Goal: Task Accomplishment & Management: Use online tool/utility

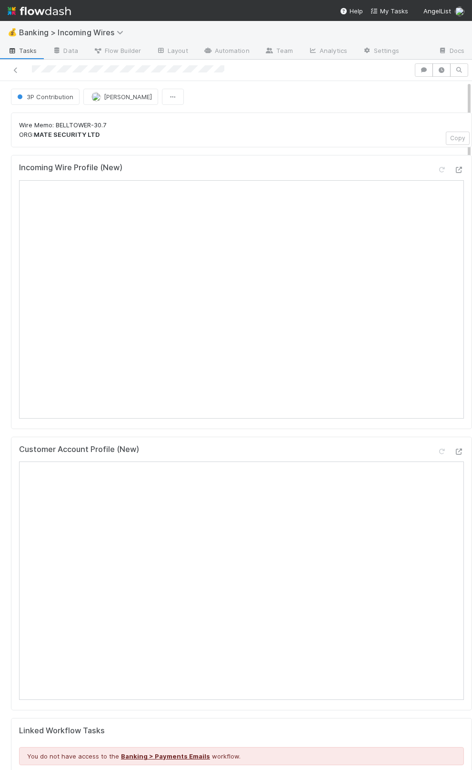
click at [189, 122] on p "Wire Memo: BELLTOWER-30.7 ORG: MATE SECURITY LTD" at bounding box center [241, 130] width 445 height 19
click at [205, 121] on p "Wire Memo: BELLTOWER-30.7 ORG: MATE SECURITY LTD" at bounding box center [241, 130] width 445 height 19
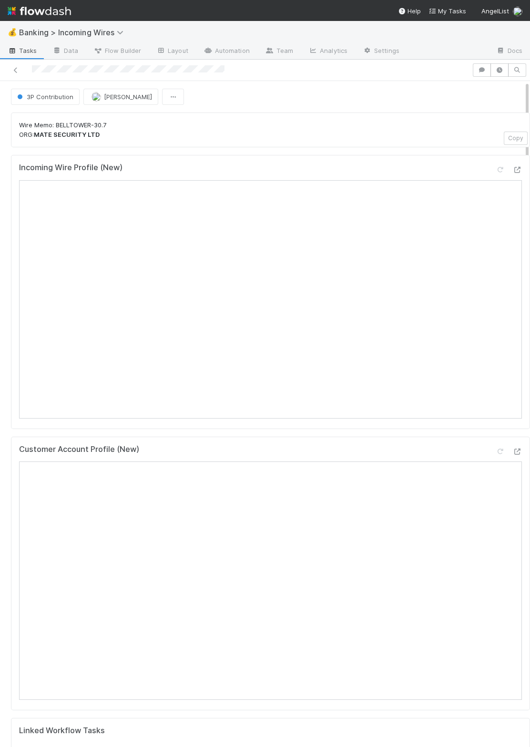
click at [236, 137] on p "Wire Memo: BELLTOWER-30.7 ORG: MATE SECURITY LTD" at bounding box center [270, 130] width 503 height 19
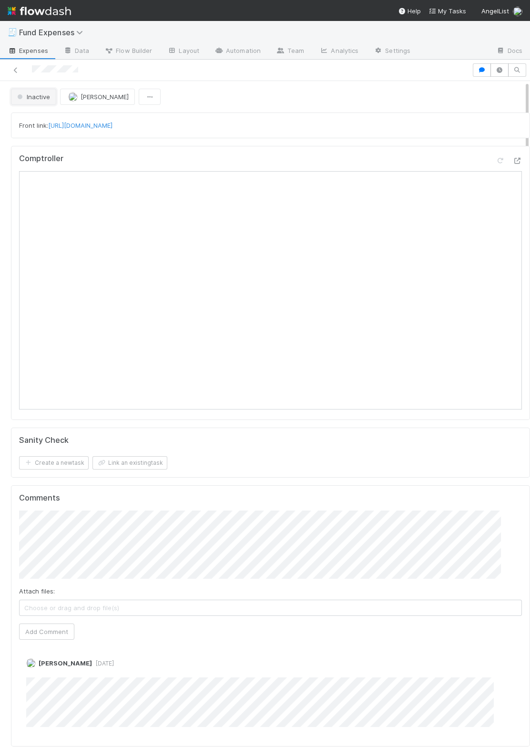
click at [45, 93] on span "Inactive" at bounding box center [32, 97] width 35 height 8
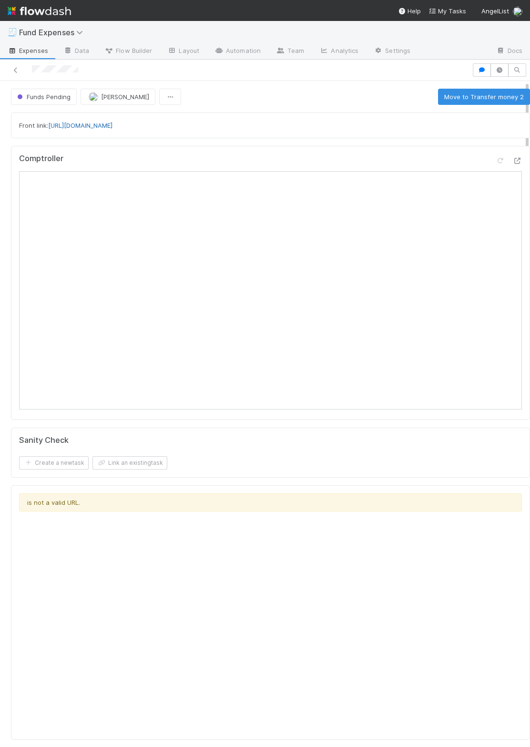
click at [77, 126] on link "https://app.frontapp.com/open/cnv_qk7b8uf" at bounding box center [80, 126] width 64 height 8
click at [259, 129] on div "Front link: https://app.frontapp.com/open/cnv_qk7b8uf" at bounding box center [270, 126] width 503 height 10
click at [414, 445] on form "Sanity Check Create a new task Link an existing task" at bounding box center [270, 453] width 503 height 34
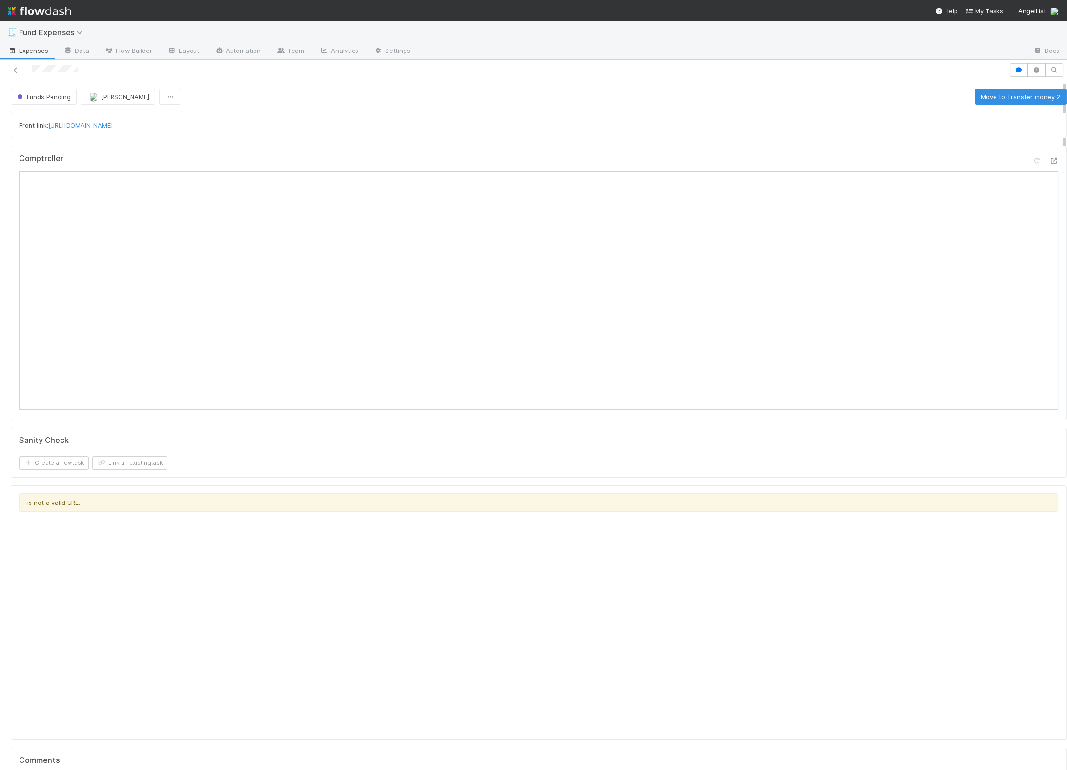
click at [316, 457] on div "Create a new task Link an existing task" at bounding box center [539, 462] width 1040 height 13
click at [530, 102] on button "Move to Transfer money 2" at bounding box center [1021, 97] width 92 height 16
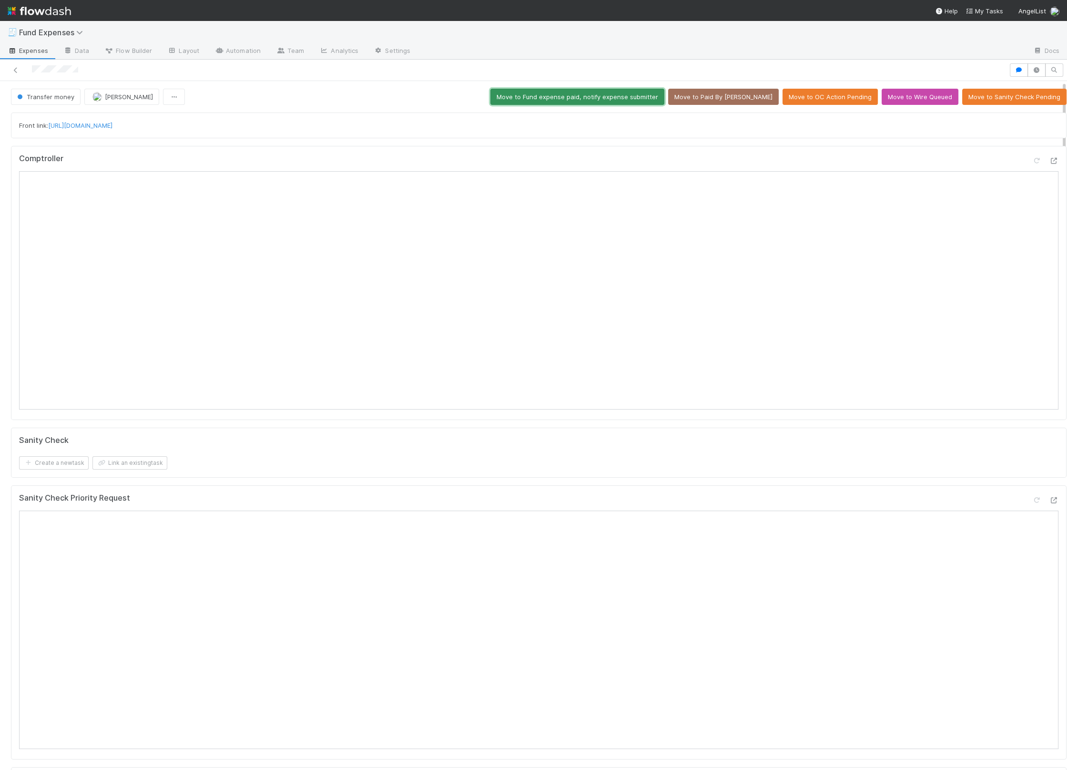
click at [530, 100] on button "Move to Fund expense paid, notify expense submitter" at bounding box center [578, 97] width 174 height 16
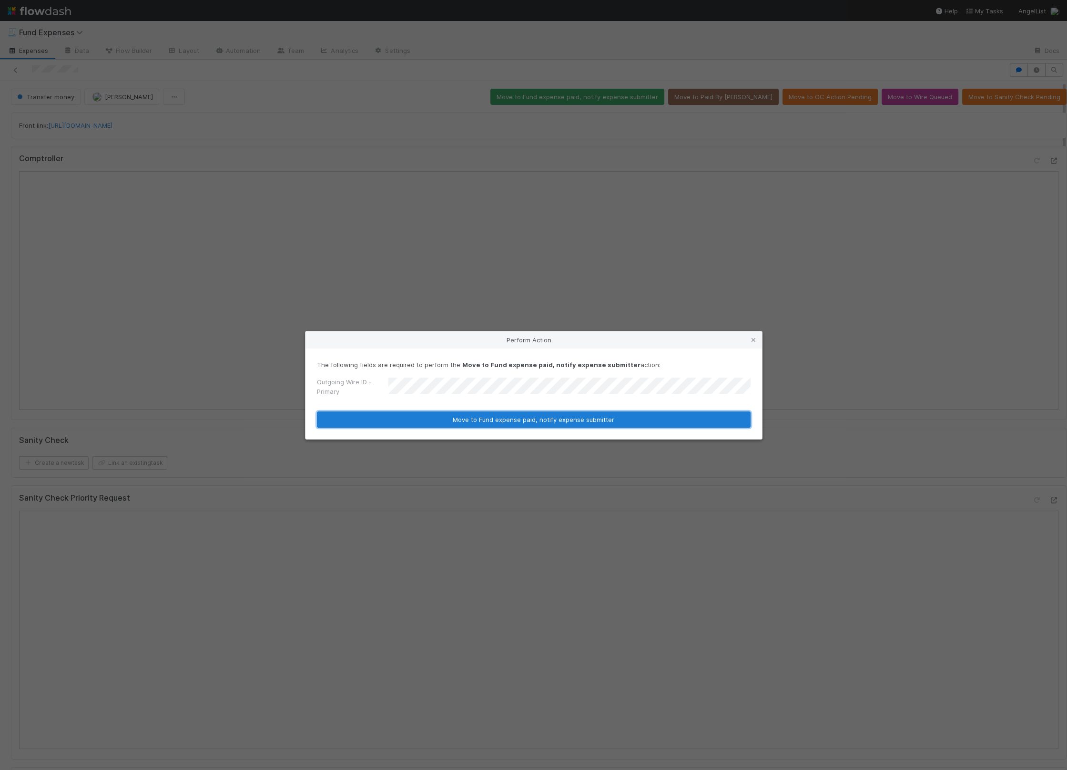
click at [431, 421] on button "Move to Fund expense paid, notify expense submitter" at bounding box center [534, 419] width 434 height 16
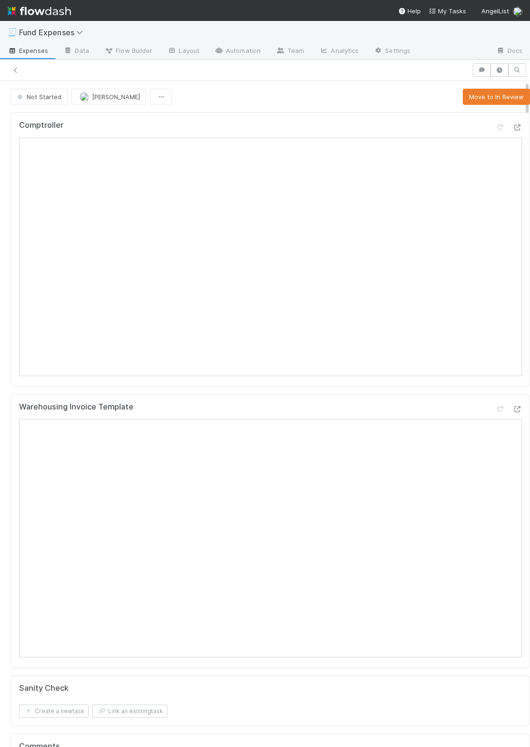
click at [333, 402] on div "Warehousing Invoice Template" at bounding box center [270, 410] width 503 height 17
click at [470, 98] on button "Move to In Review" at bounding box center [496, 97] width 67 height 16
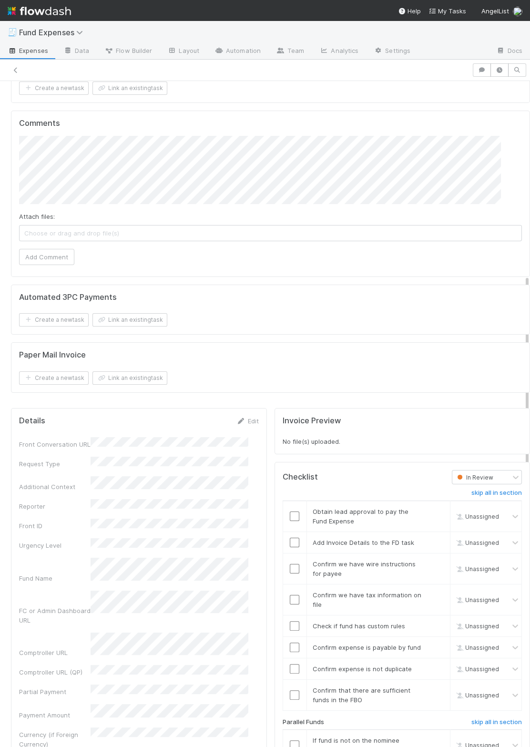
scroll to position [604, 0]
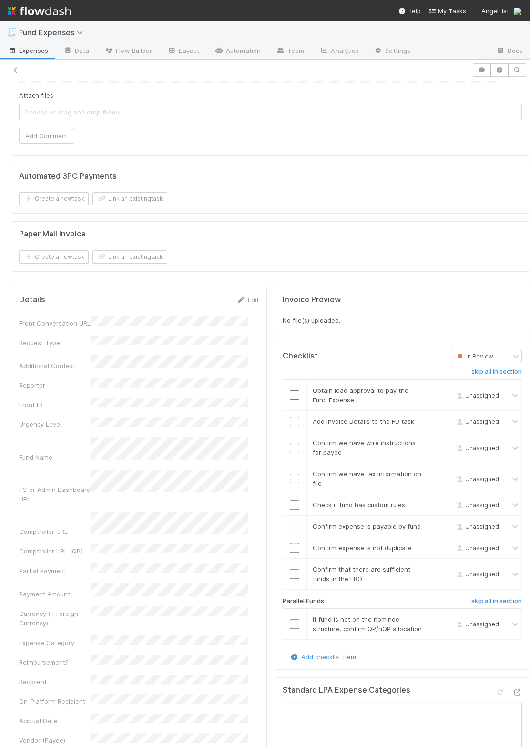
scroll to position [677, 0]
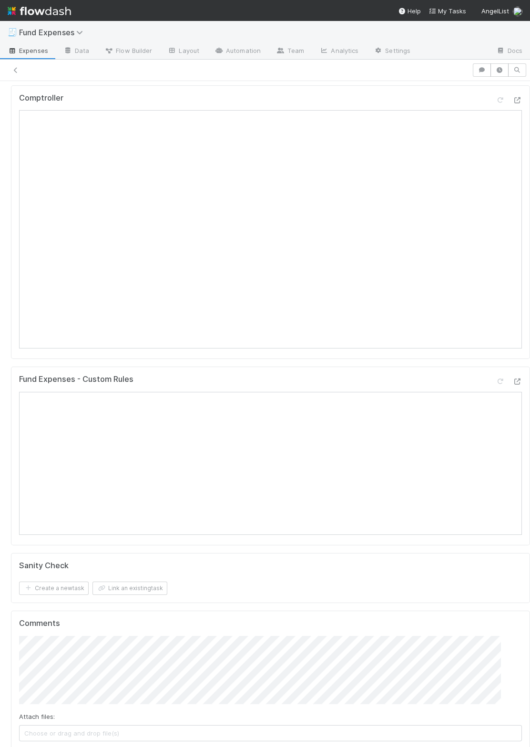
scroll to position [82, 0]
click at [194, 360] on div "Warehoused Investment Create a new task Link an existing task Comptroller Fund …" at bounding box center [270, 466] width 527 height 880
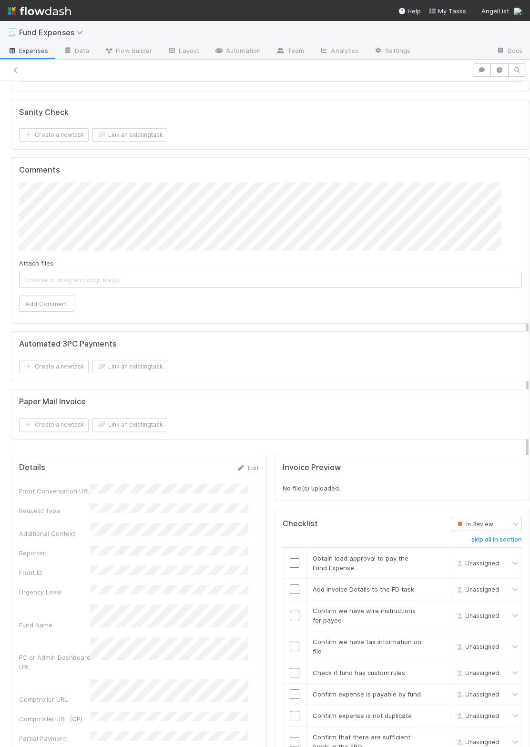
scroll to position [540, 0]
click at [241, 464] on link "Edit" at bounding box center [247, 466] width 22 height 8
click at [204, 466] on button "Save" at bounding box center [207, 469] width 27 height 16
drag, startPoint x: 19, startPoint y: 484, endPoint x: 90, endPoint y: 485, distance: 71.0
click at [90, 488] on div "Front Conversation URL" at bounding box center [55, 493] width 72 height 10
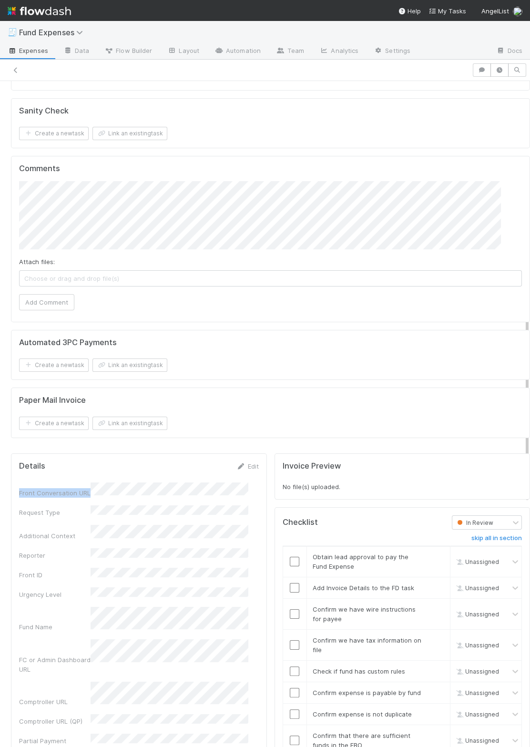
copy div "Front Conversation URL"
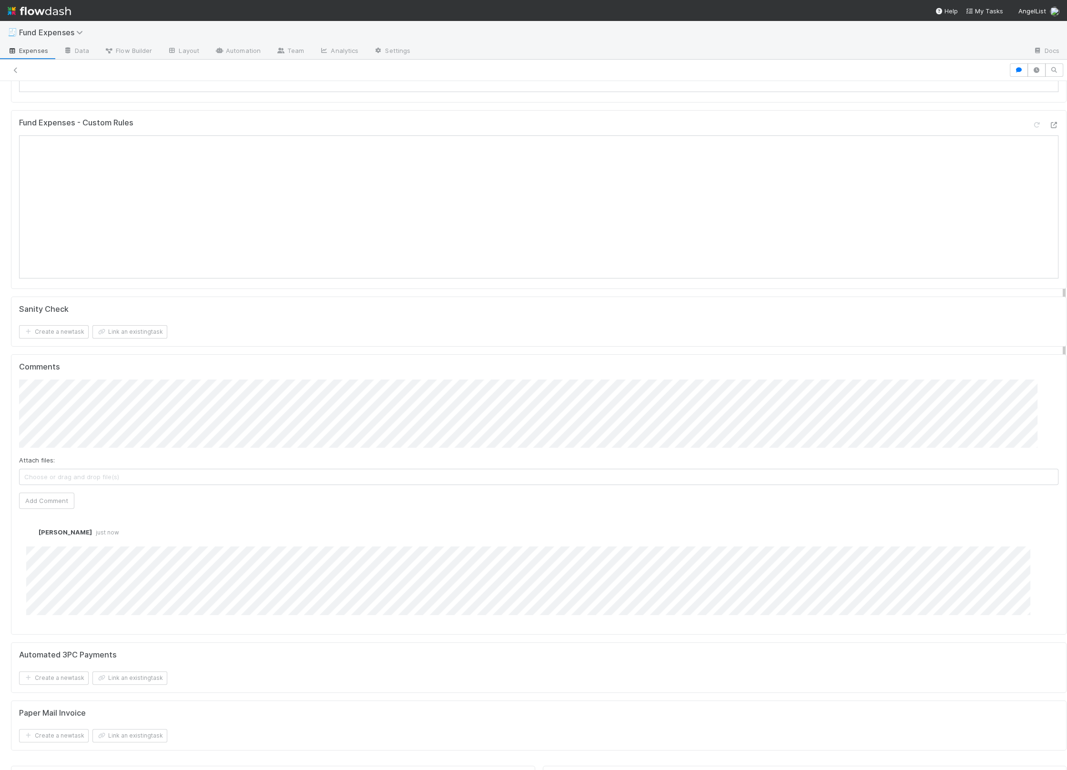
scroll to position [0, 0]
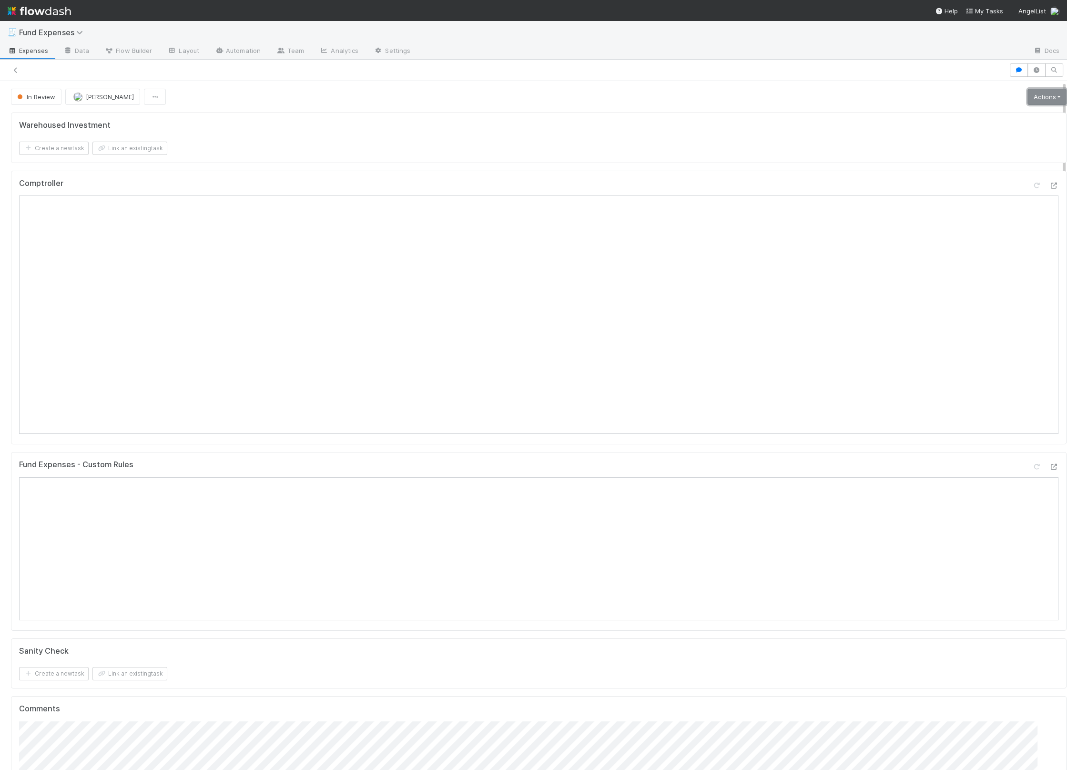
click at [1038, 94] on link "Actions" at bounding box center [1047, 97] width 39 height 16
click at [967, 133] on button "Return to expense submitted for additional info" at bounding box center [989, 129] width 165 height 13
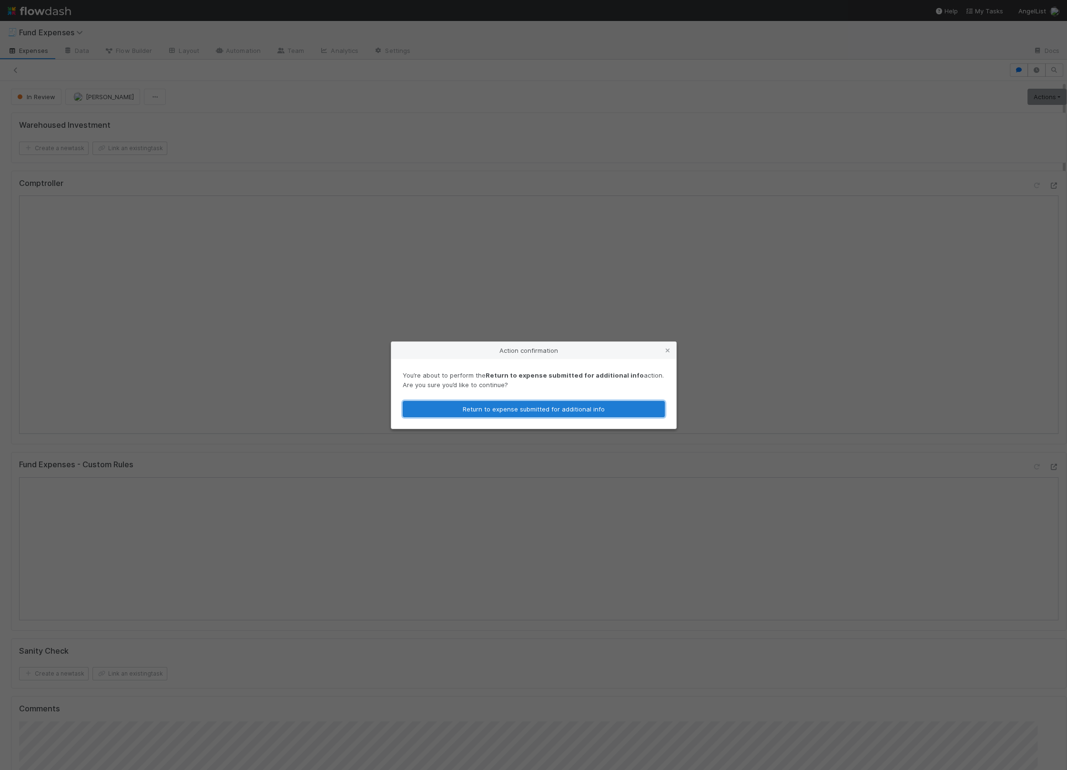
click at [603, 413] on button "Return to expense submitted for additional info" at bounding box center [534, 409] width 262 height 16
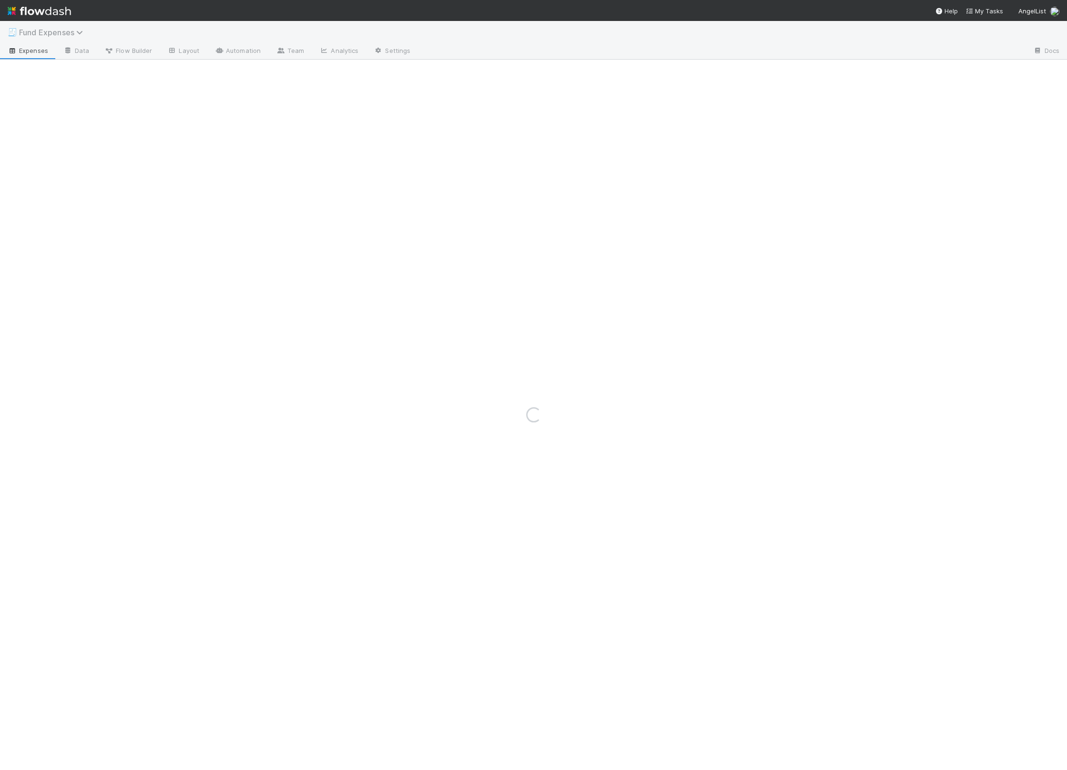
click at [54, 31] on span "Fund Expenses" at bounding box center [53, 33] width 69 height 10
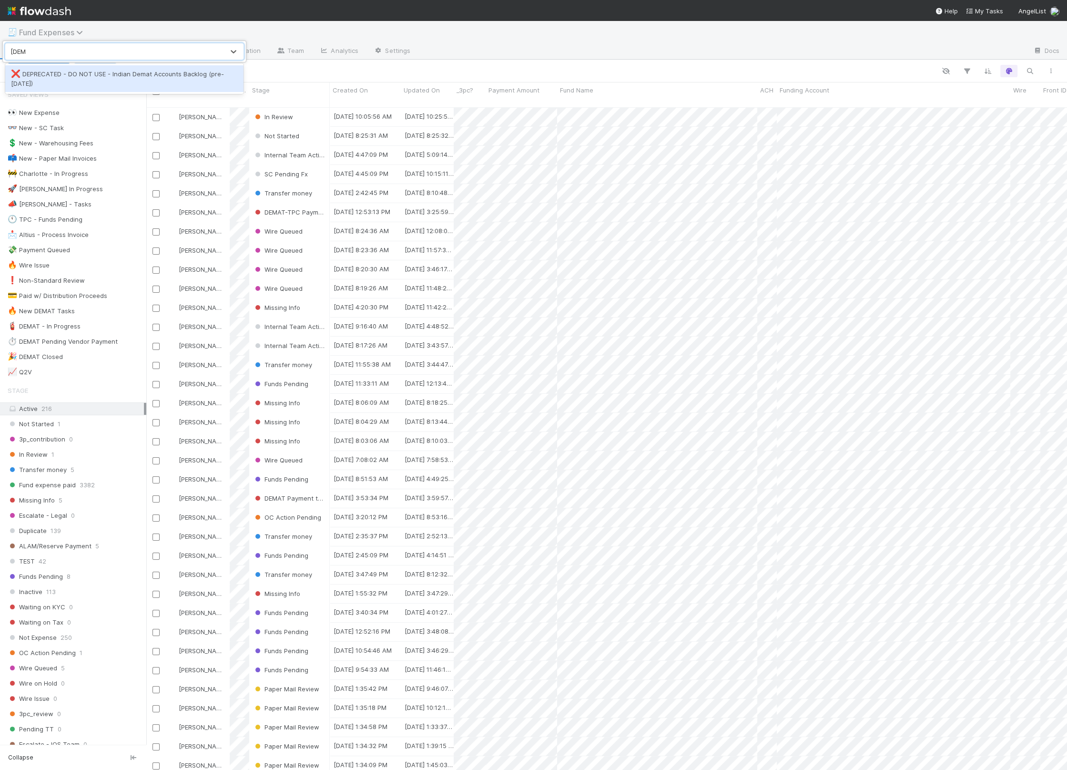
scroll to position [660, 910]
type input "i"
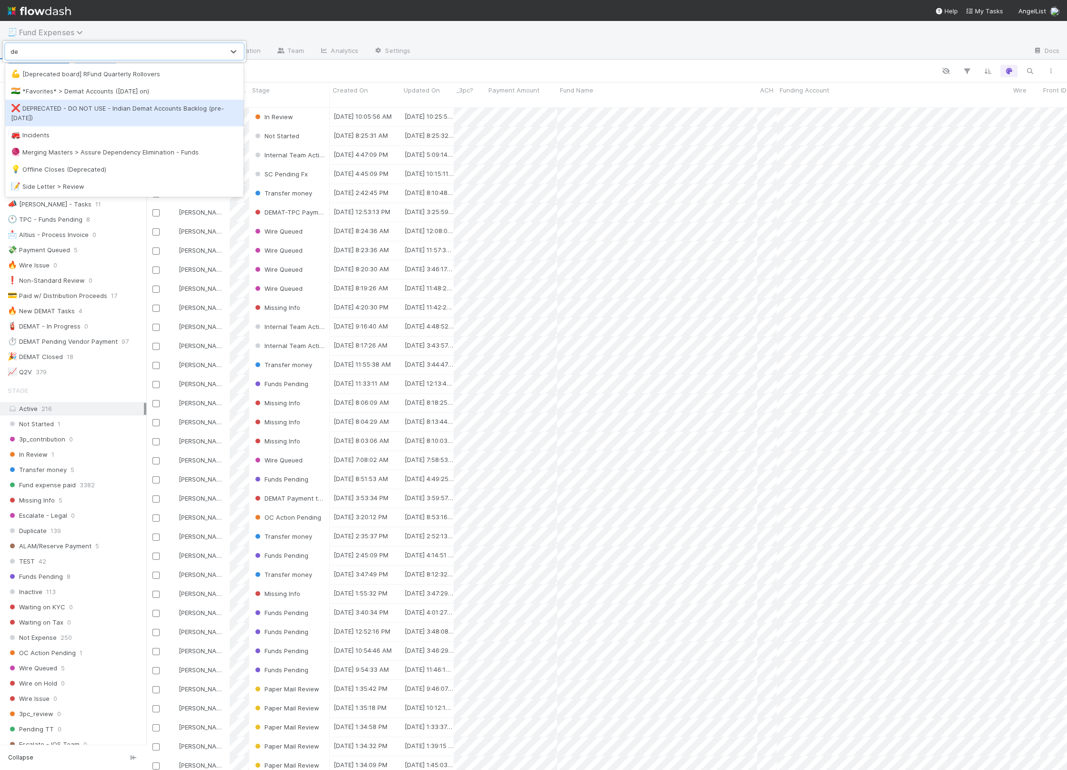
type input "dem"
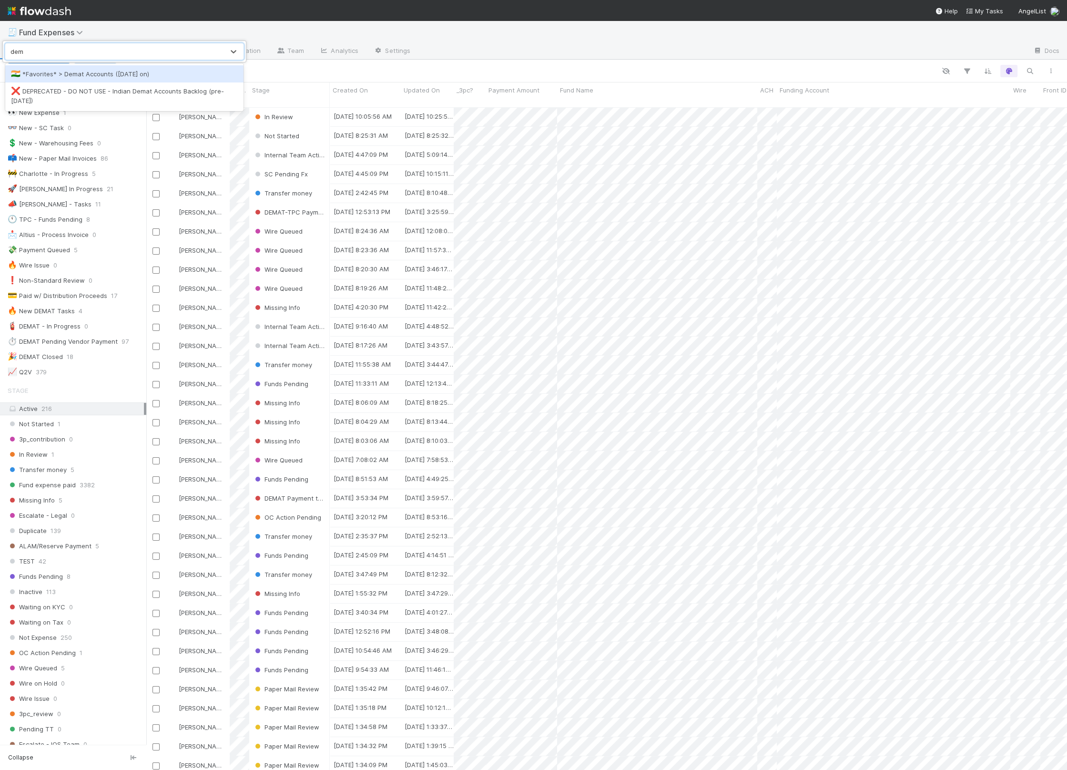
click at [100, 68] on div "🇮🇳 *Favorites* > Demat Accounts (April 2025 on)" at bounding box center [124, 73] width 238 height 17
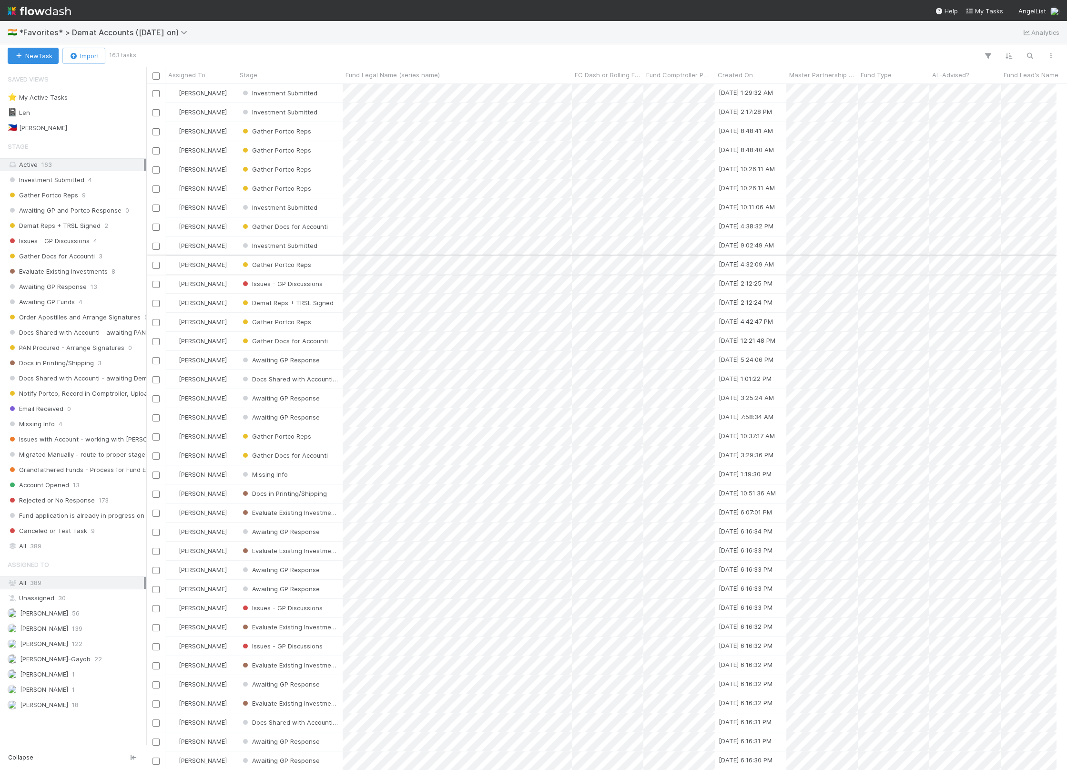
scroll to position [675, 899]
click at [1030, 50] on button "button" at bounding box center [1030, 56] width 17 height 12
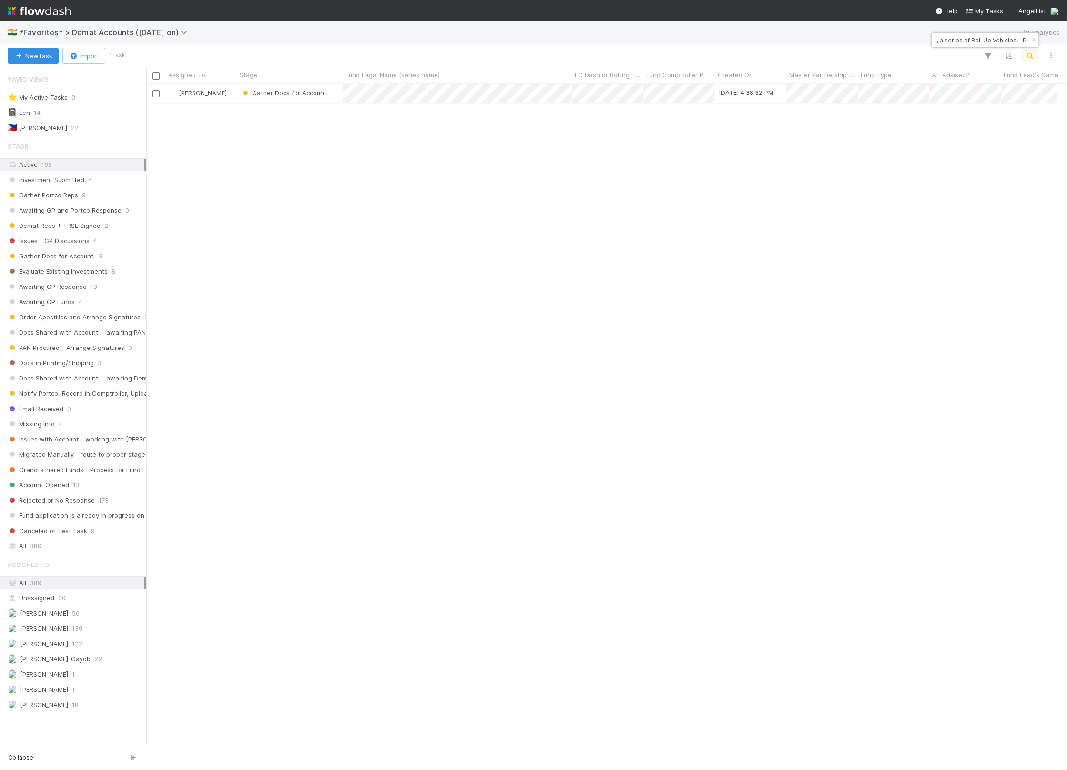
type input "PR-03081 Fund I, a series of Roll Up Vehicles, LP"
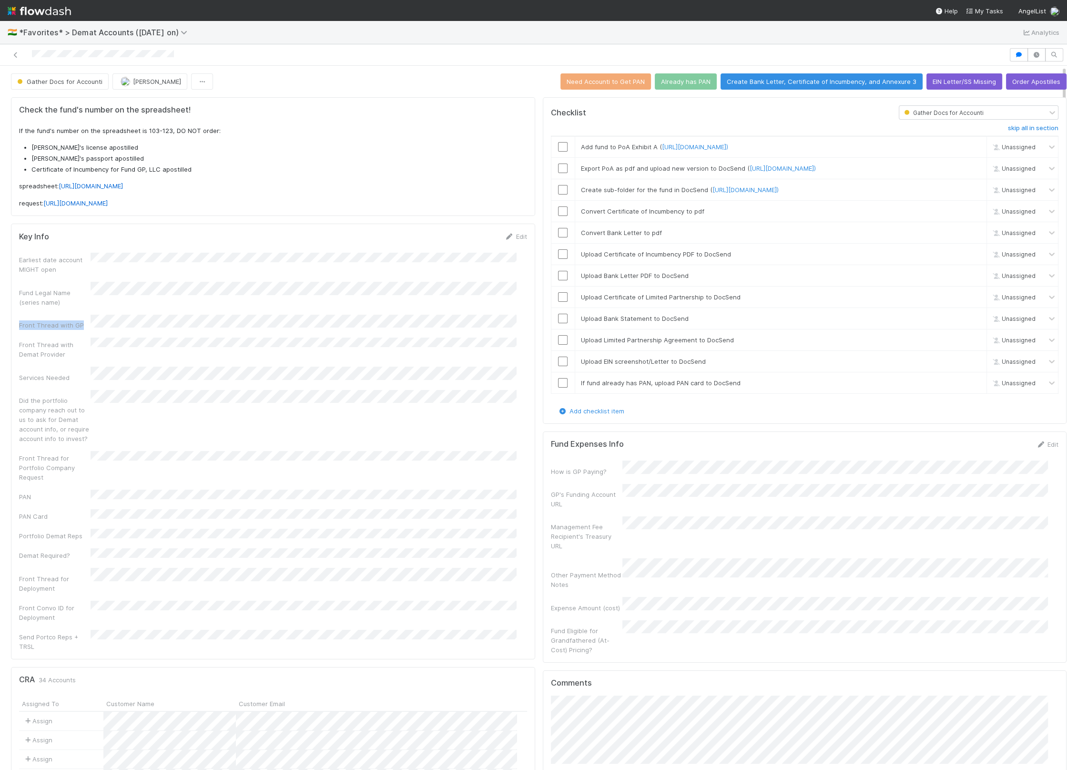
drag, startPoint x: 18, startPoint y: 313, endPoint x: 81, endPoint y: 313, distance: 62.4
click at [81, 313] on div "Key Info Edit Earliest date account MIGHT open Fund Legal Name (series name) Fr…" at bounding box center [273, 441] width 524 height 435
copy div "Front Thread with GP"
click at [415, 467] on div "Earliest date account MIGHT open Fund Legal Name (series name) Front Thread wit…" at bounding box center [273, 452] width 508 height 398
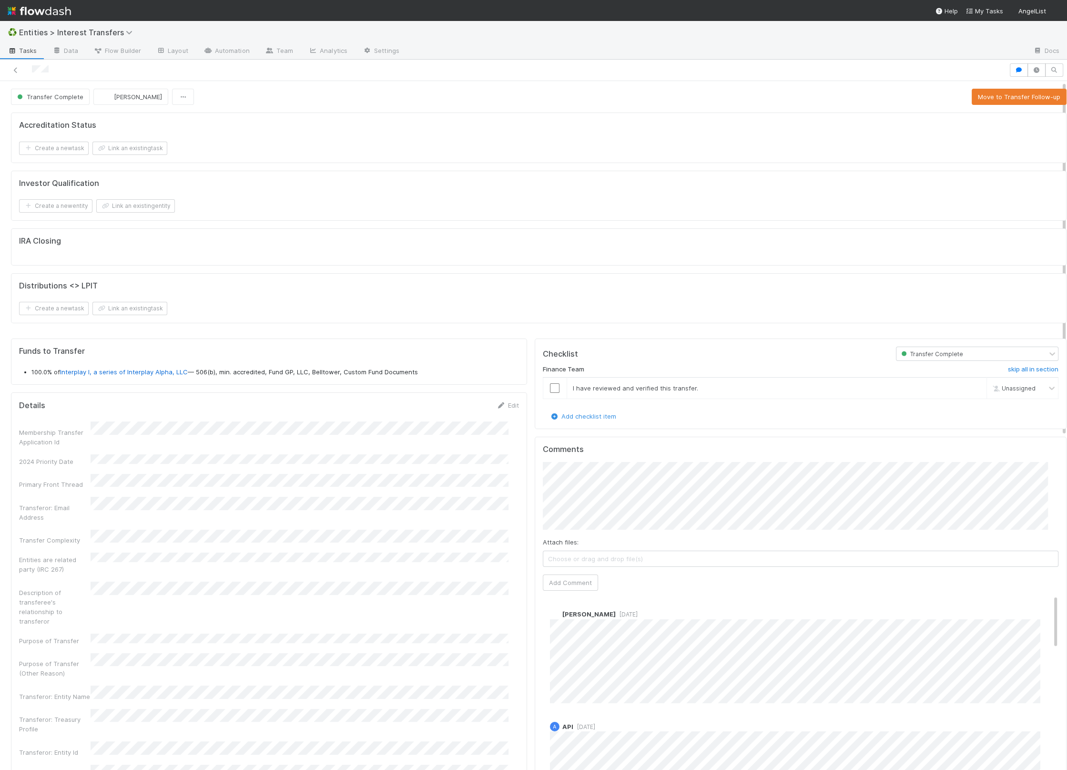
scroll to position [184, 495]
click at [16, 69] on icon at bounding box center [16, 70] width 10 height 6
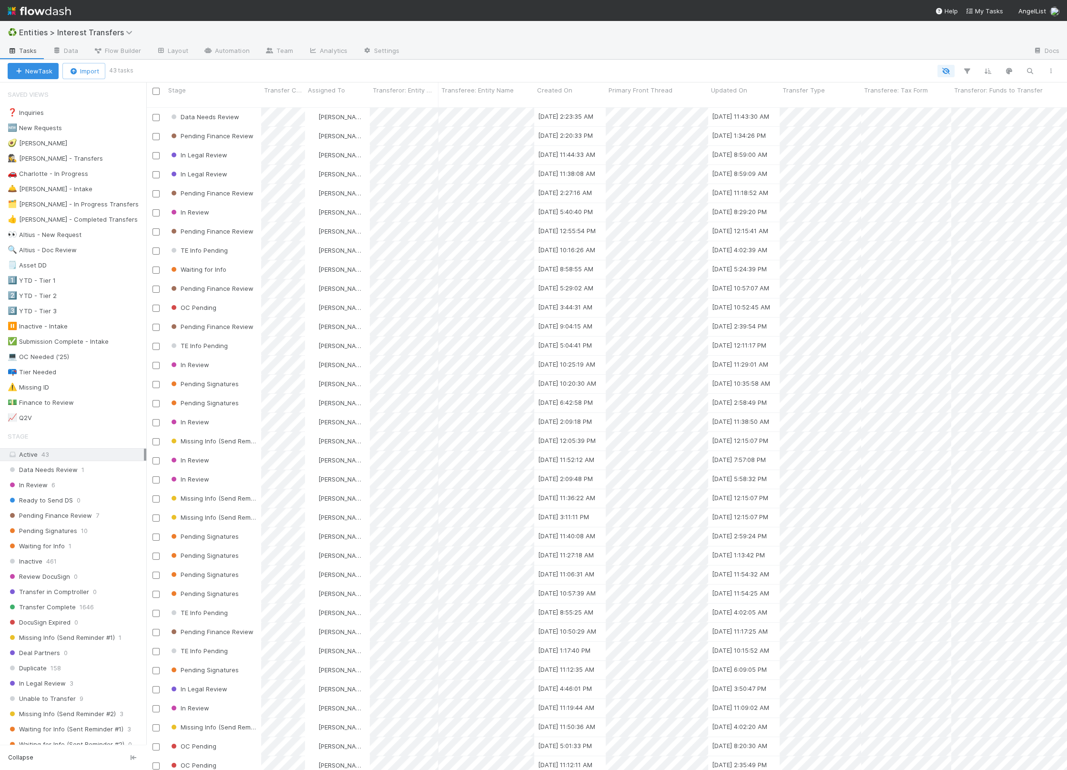
scroll to position [660, 910]
